Goal: Information Seeking & Learning: Learn about a topic

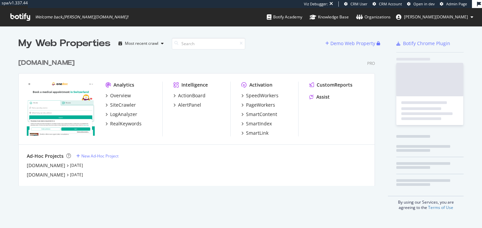
scroll to position [136, 362]
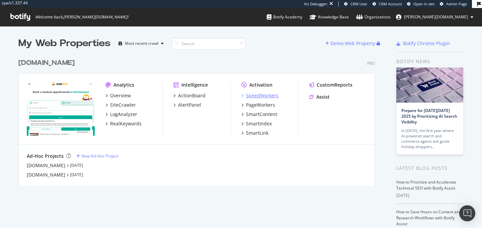
click at [258, 95] on div "SpeedWorkers" at bounding box center [262, 95] width 32 height 7
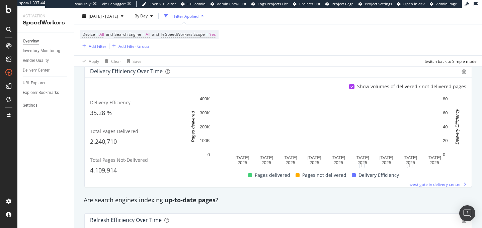
scroll to position [124, 0]
